Goal: Task Accomplishment & Management: Complete application form

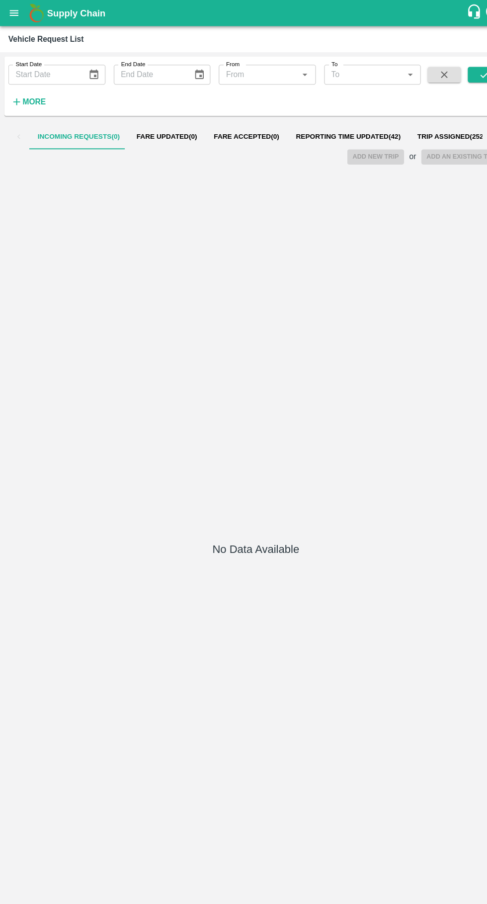
click at [236, 129] on span "Fare Accepted ( 0 )" at bounding box center [235, 130] width 62 height 8
click at [315, 130] on span "Reporting Time Updated ( 42 )" at bounding box center [332, 130] width 100 height 8
click at [295, 130] on span "Reporting Time Updated ( 42 )" at bounding box center [332, 130] width 100 height 8
click at [305, 133] on span "Reporting Time Updated ( 42 )" at bounding box center [332, 130] width 100 height 8
click at [335, 129] on span "Reporting Time Updated ( 42 )" at bounding box center [332, 130] width 100 height 8
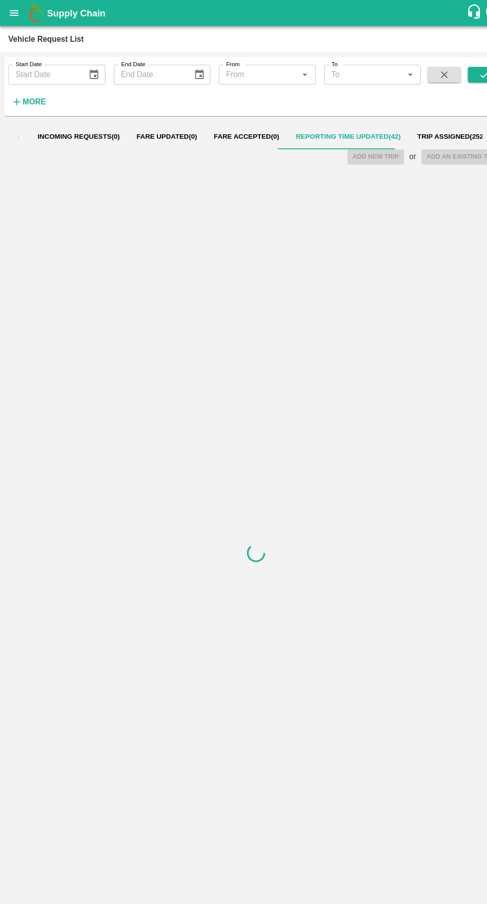
click at [323, 129] on span "Reporting Time Updated ( 42 )" at bounding box center [332, 130] width 100 height 8
click at [327, 134] on span "Trip Assigned ( 25256 )" at bounding box center [338, 130] width 72 height 8
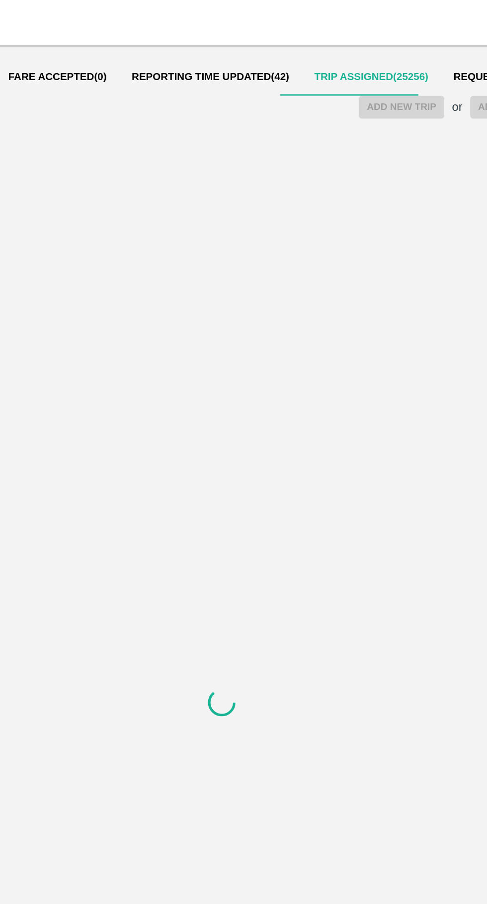
click at [216, 131] on span "Reporting Time Updated ( 42 )" at bounding box center [237, 130] width 100 height 8
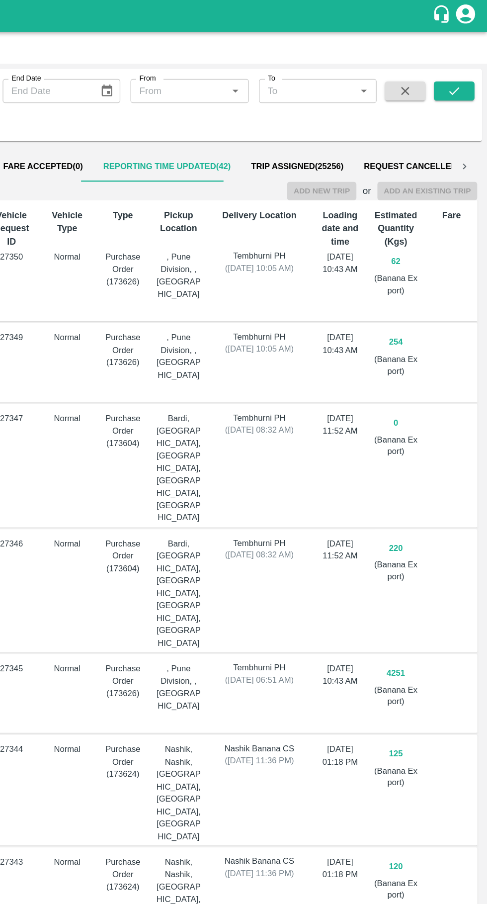
scroll to position [0, 0]
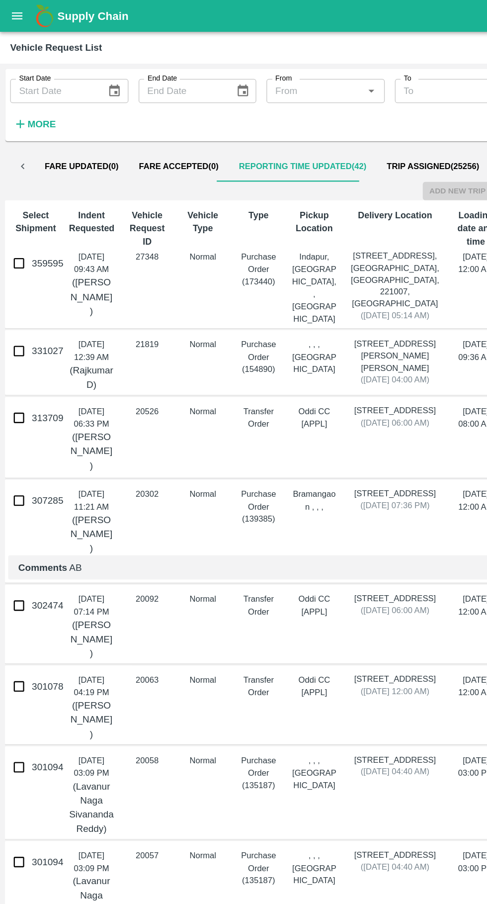
click at [13, 199] on input "359595" at bounding box center [15, 206] width 20 height 20
checkbox input "true"
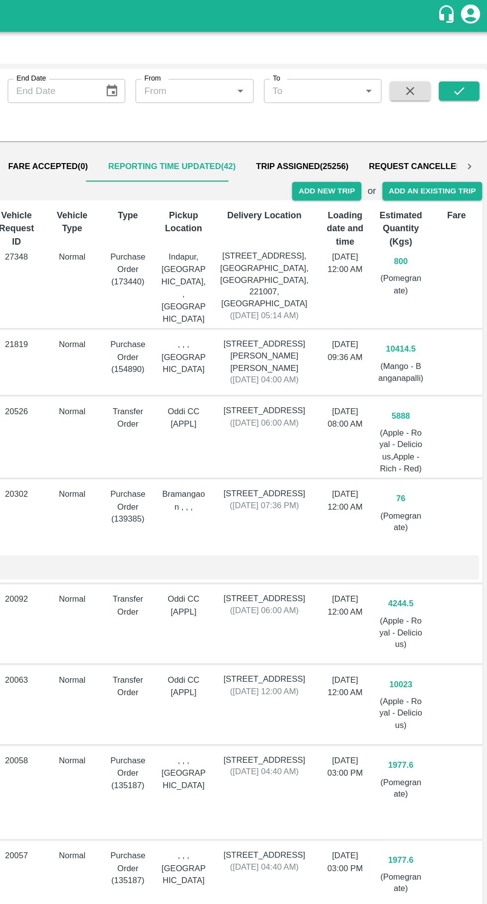
click at [360, 149] on button "Add New Trip" at bounding box center [358, 149] width 54 height 14
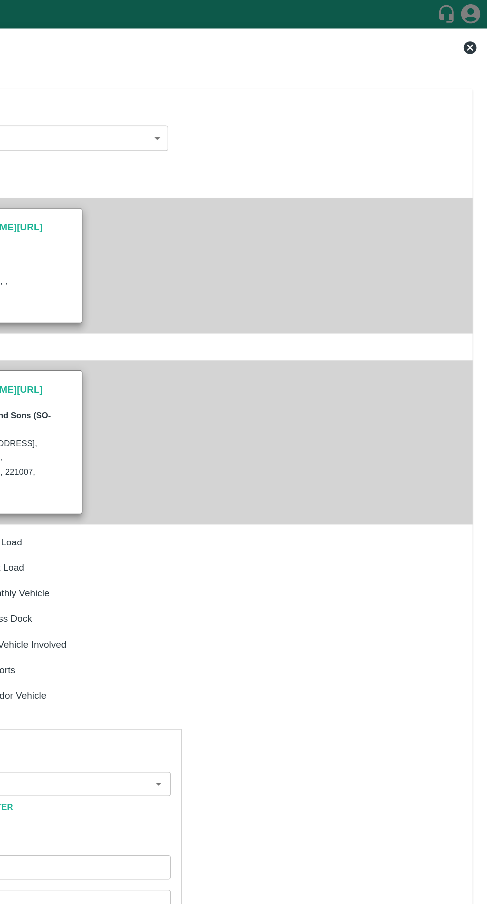
click at [154, 606] on input "Partner   *" at bounding box center [132, 612] width 170 height 13
type input "800"
type input "Normal"
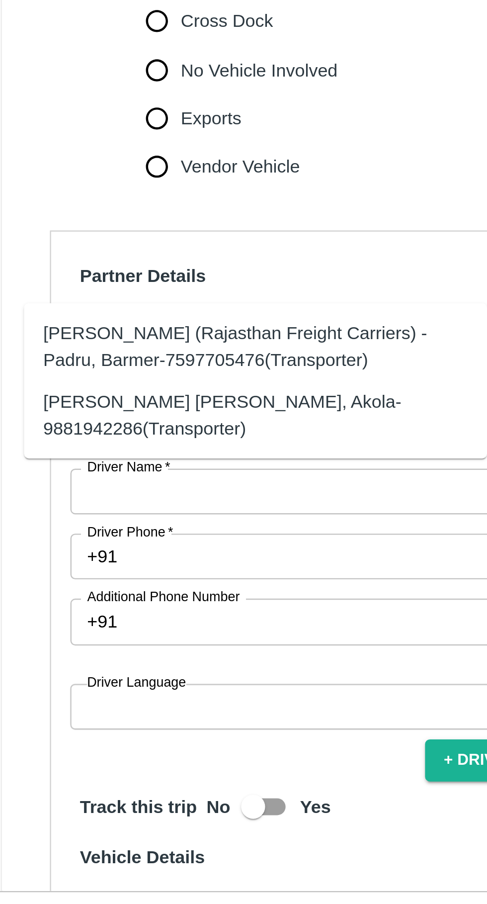
type input "h"
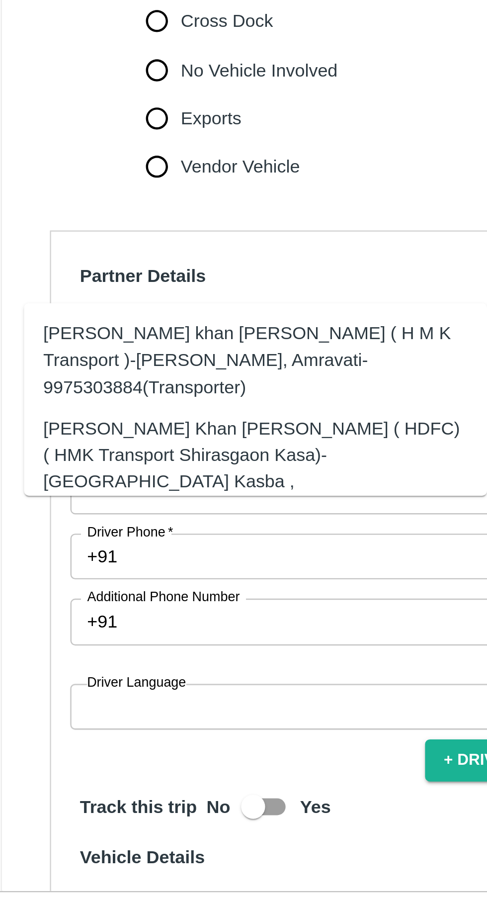
click at [58, 652] on div "[PERSON_NAME] Khan [PERSON_NAME] ( HDFC) ( HMK Transport Shirasgaon Kasa)-[GEOG…" at bounding box center [121, 668] width 176 height 44
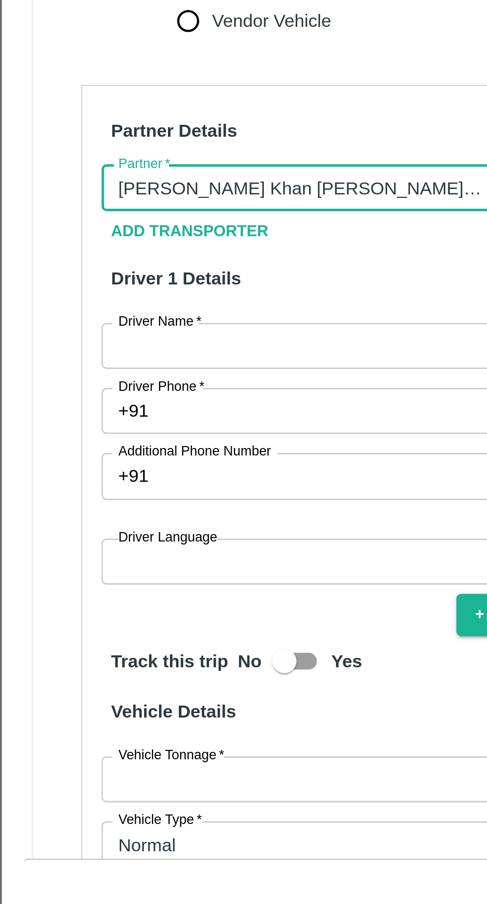
scroll to position [45, 0]
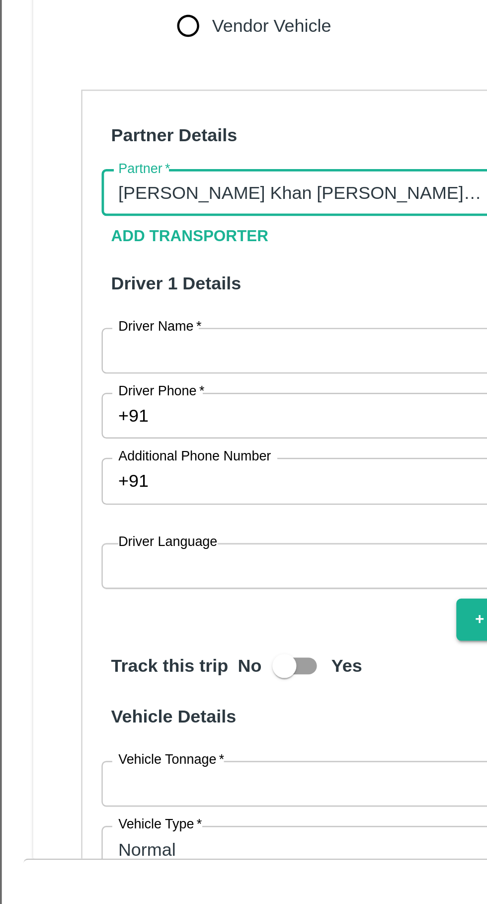
type input "[PERSON_NAME] Khan [PERSON_NAME] ( HDFC) ( HMK Transport Shirasgaon Kasa)-[GEOG…"
click at [125, 624] on input "Driver Name   *" at bounding box center [140, 633] width 193 height 19
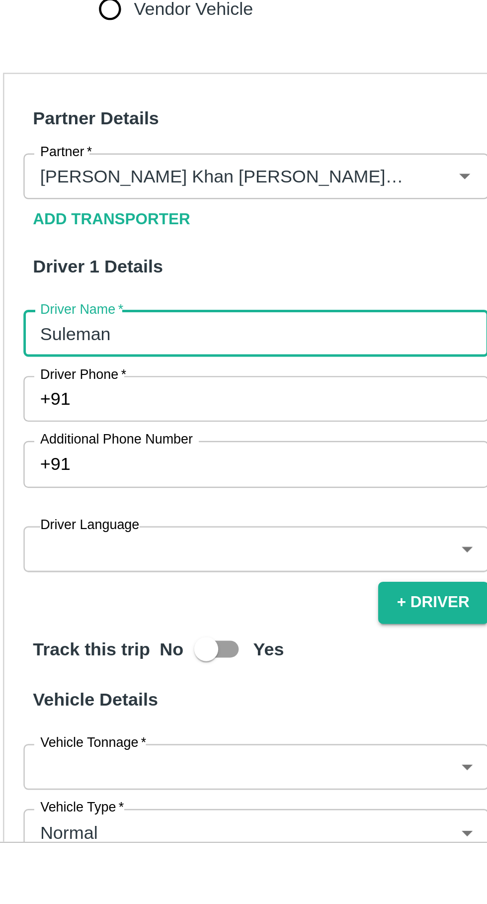
scroll to position [93, 0]
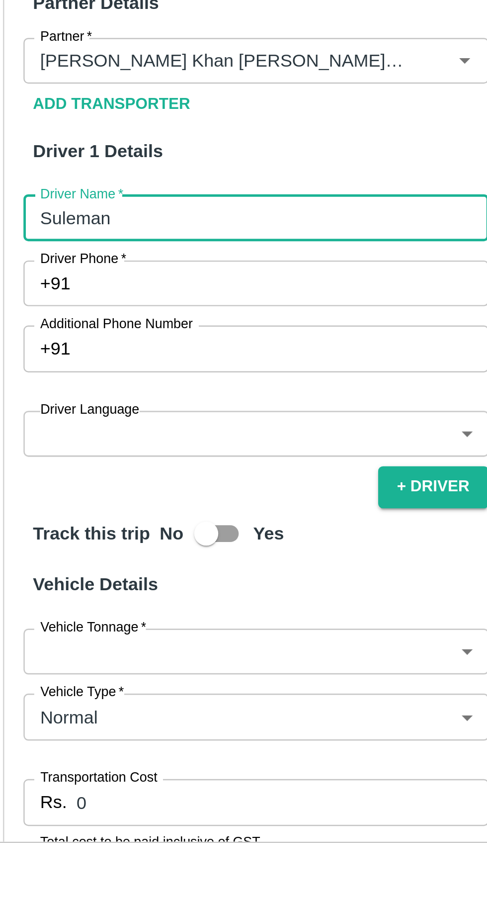
type input "Suleman"
click at [81, 603] on input "Driver Phone   *" at bounding box center [151, 612] width 169 height 19
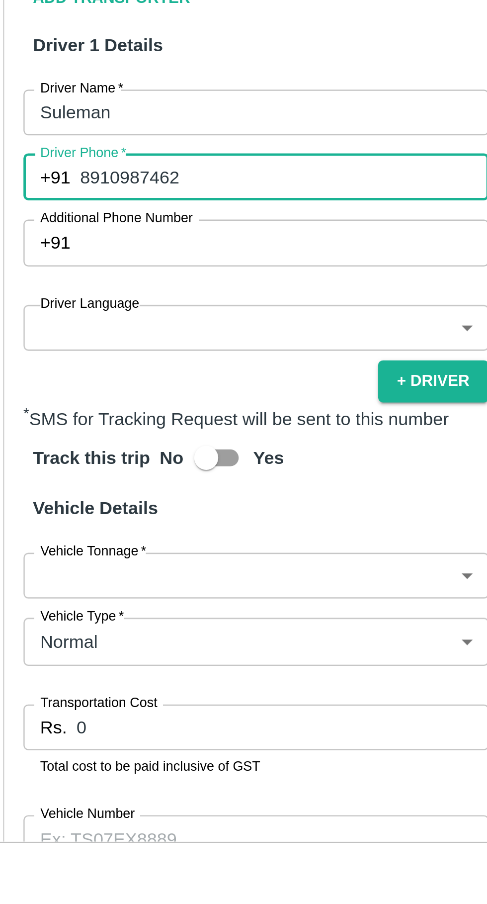
scroll to position [142, 0]
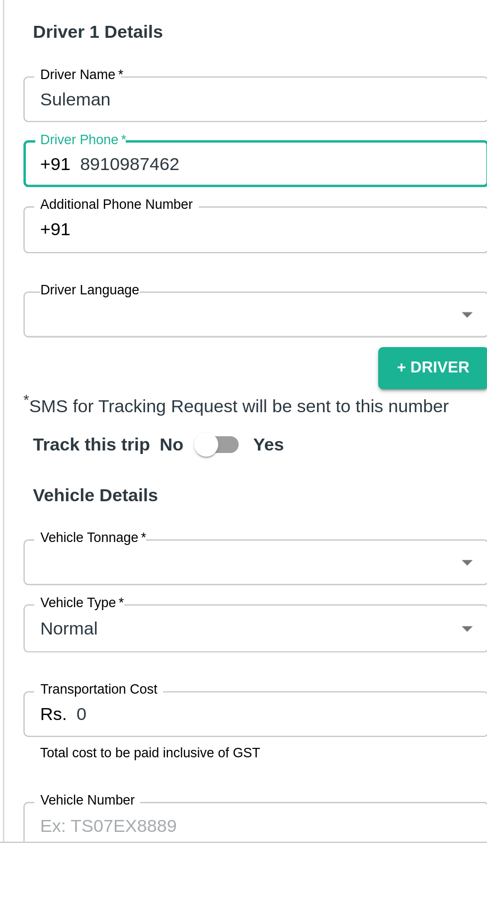
type input "8910987462"
click at [146, 604] on body "Supply Chain Vehicle Request List Start Date Start Date End Date End Date From …" at bounding box center [243, 452] width 487 height 904
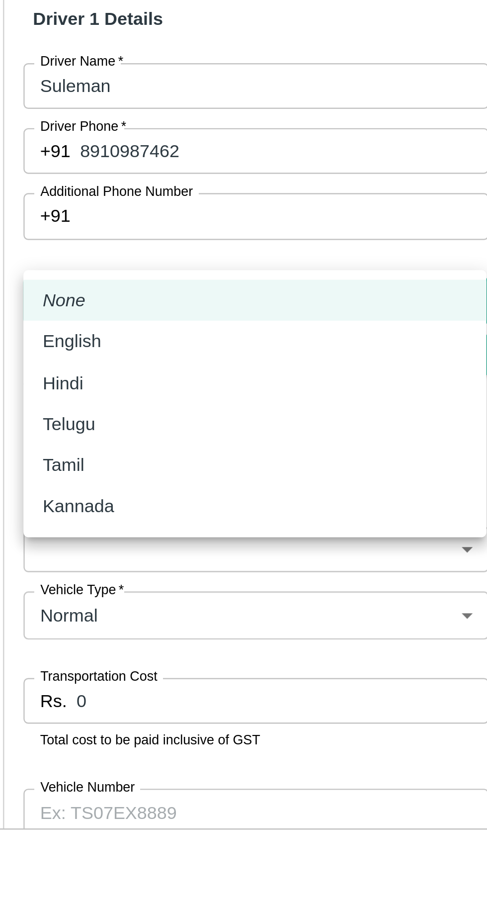
click at [89, 654] on div "Hindi" at bounding box center [140, 659] width 176 height 11
type input "hi"
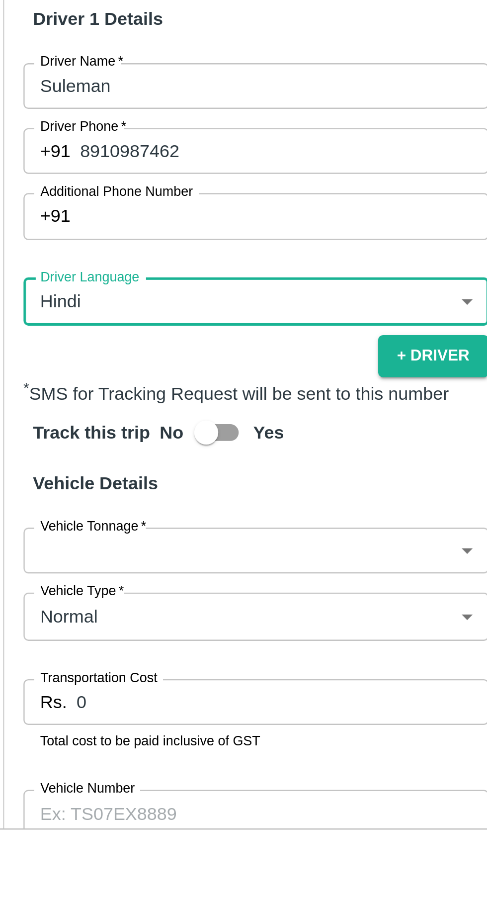
click at [186, 706] on body "Supply Chain Vehicle Request List Start Date Start Date End Date End Date From …" at bounding box center [243, 452] width 487 height 904
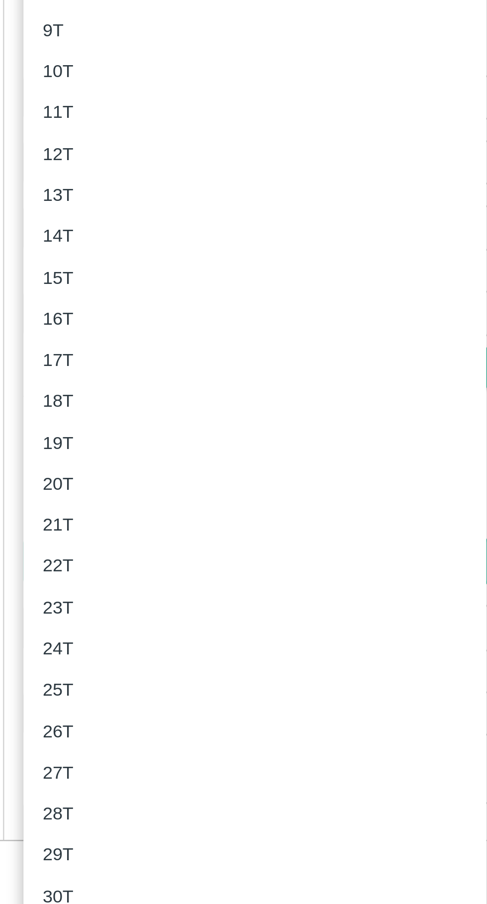
click at [59, 646] on p "17T" at bounding box center [58, 644] width 13 height 11
type input "17000"
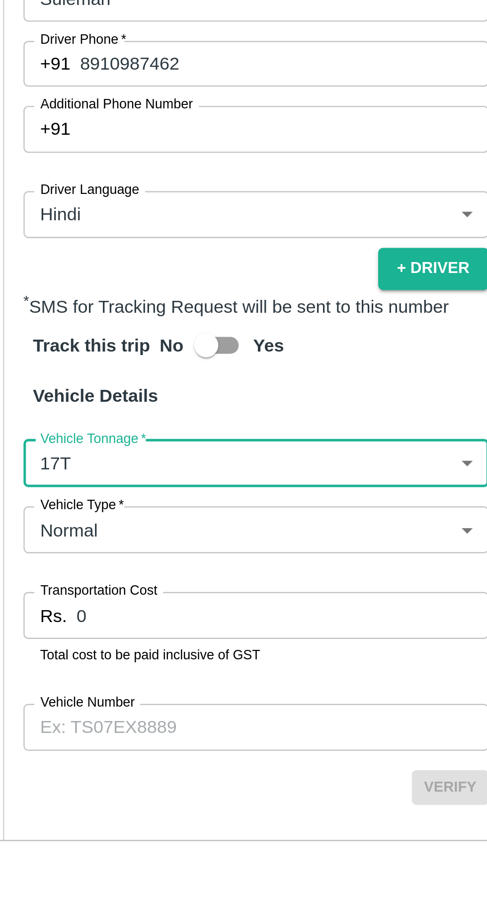
scroll to position [186, 0]
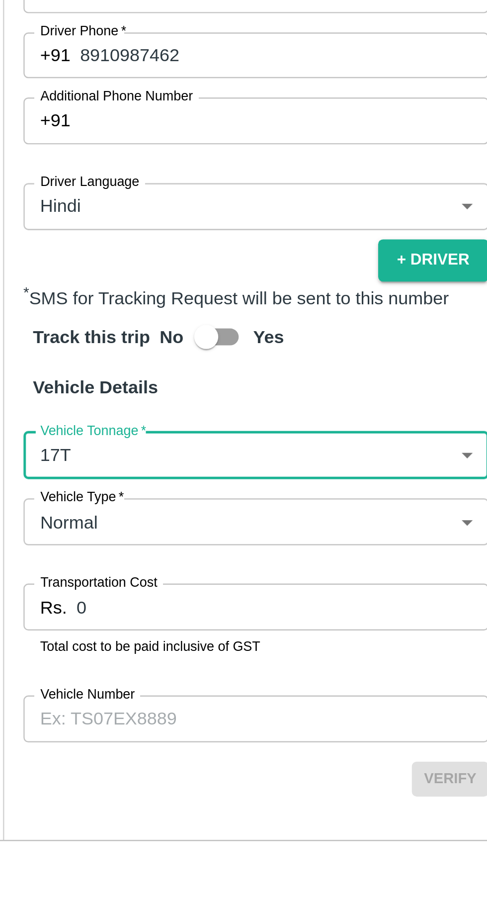
click at [159, 737] on input "0" at bounding box center [151, 746] width 171 height 19
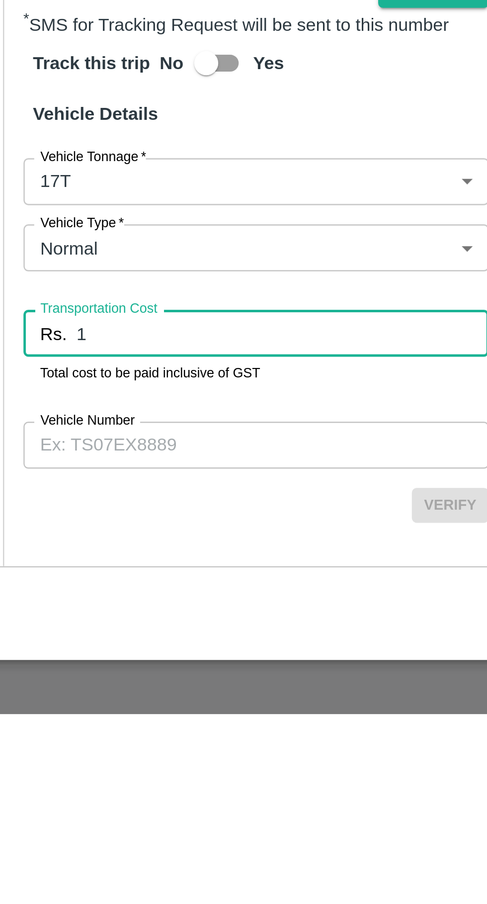
type input "1"
click at [72, 783] on input "Vehicle Number" at bounding box center [140, 792] width 193 height 19
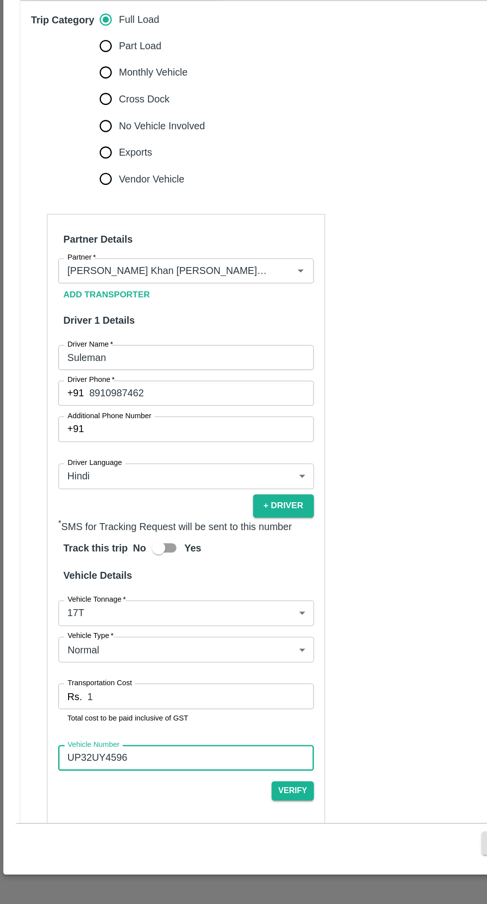
scroll to position [0, 0]
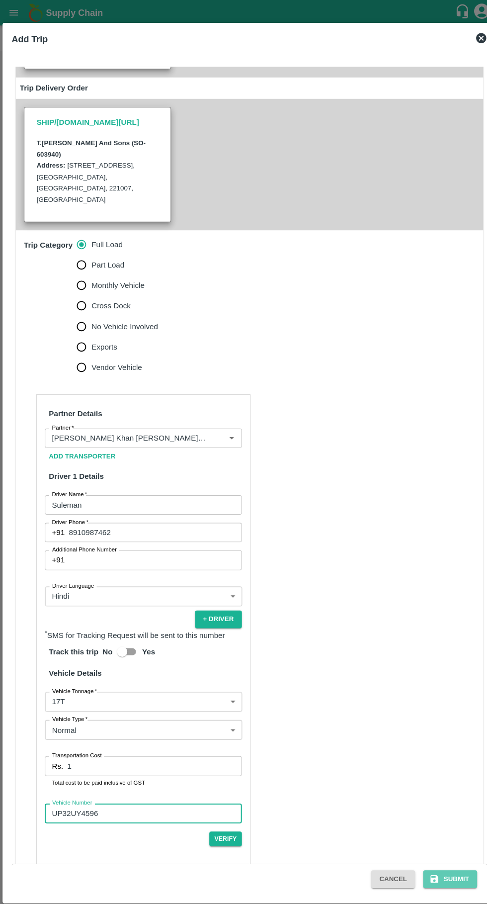
type input "UP32UY4596"
click at [442, 860] on button "Submit" at bounding box center [439, 858] width 53 height 17
